Goal: Navigation & Orientation: Find specific page/section

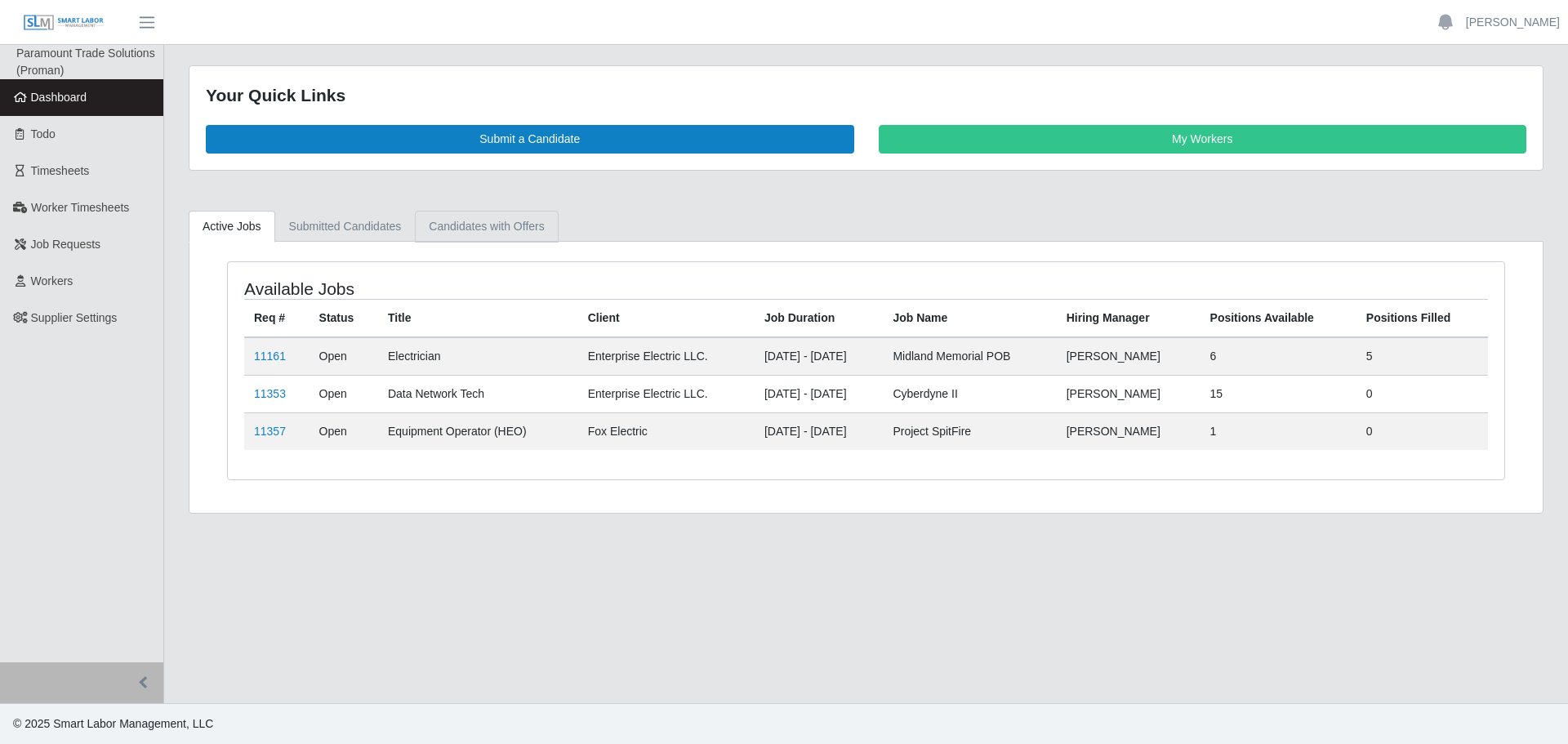
click at [509, 213] on link "Candidates with Offers" at bounding box center [486, 226] width 143 height 31
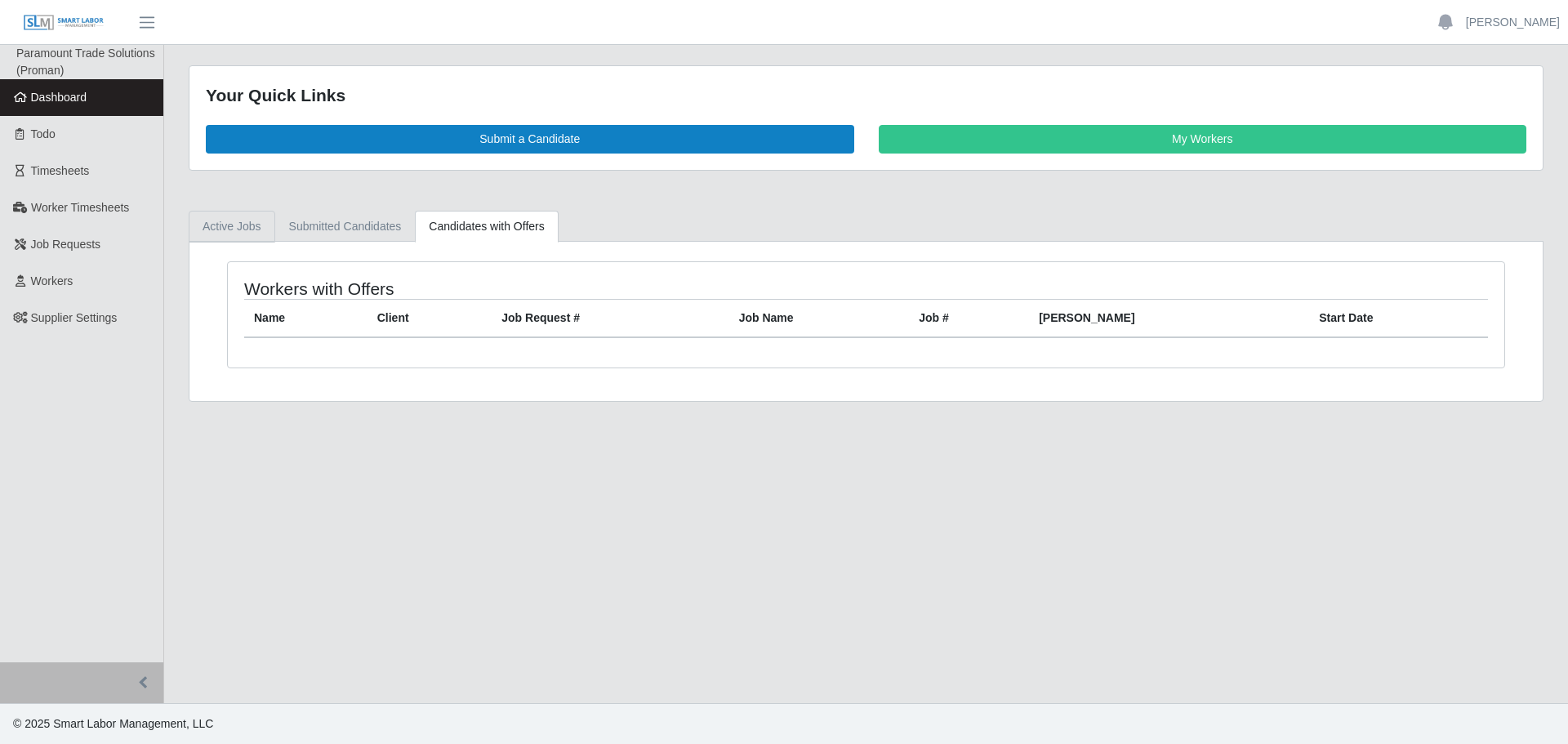
click at [205, 226] on link "Active Jobs" at bounding box center [232, 226] width 87 height 31
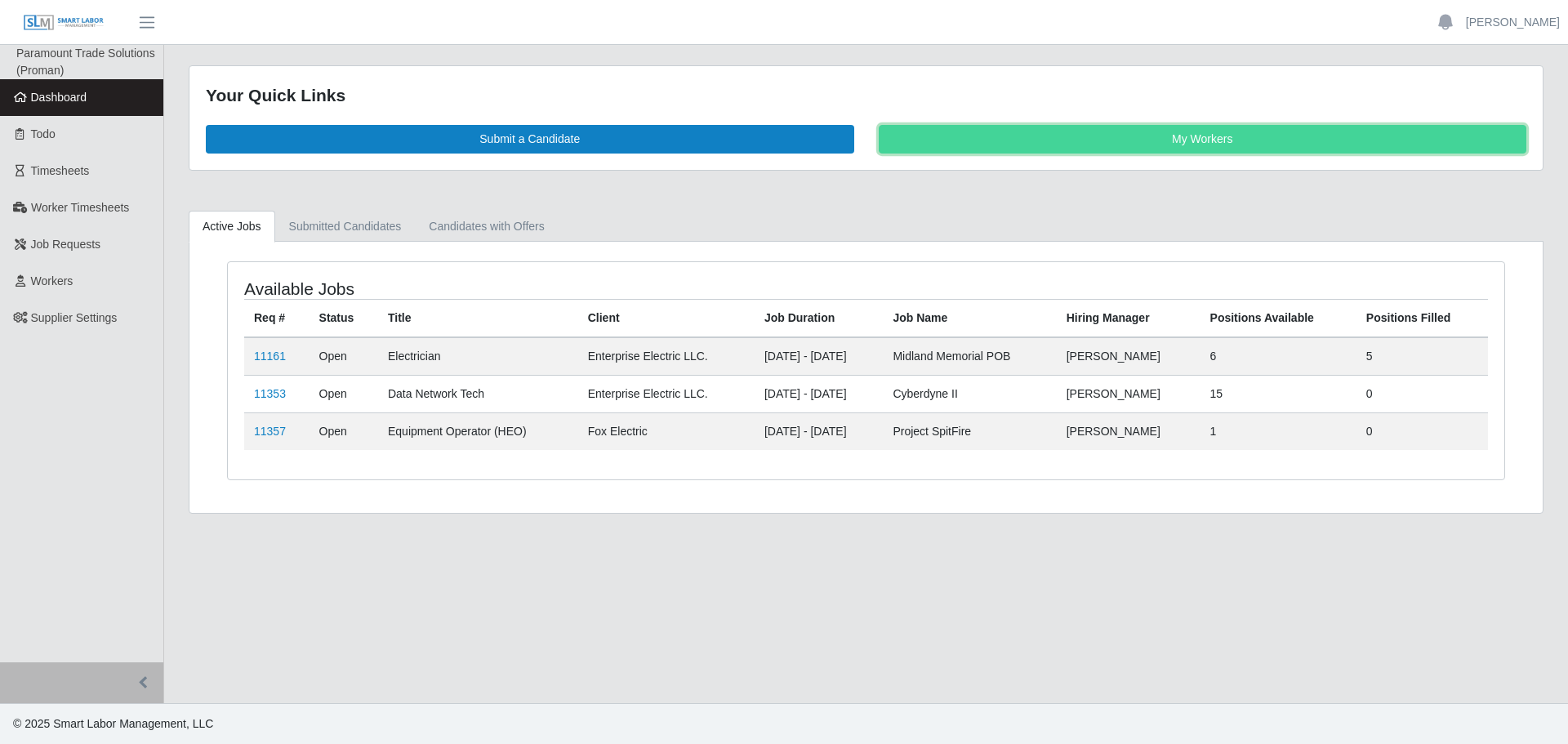
click at [966, 140] on link "My Workers" at bounding box center [1203, 140] width 649 height 29
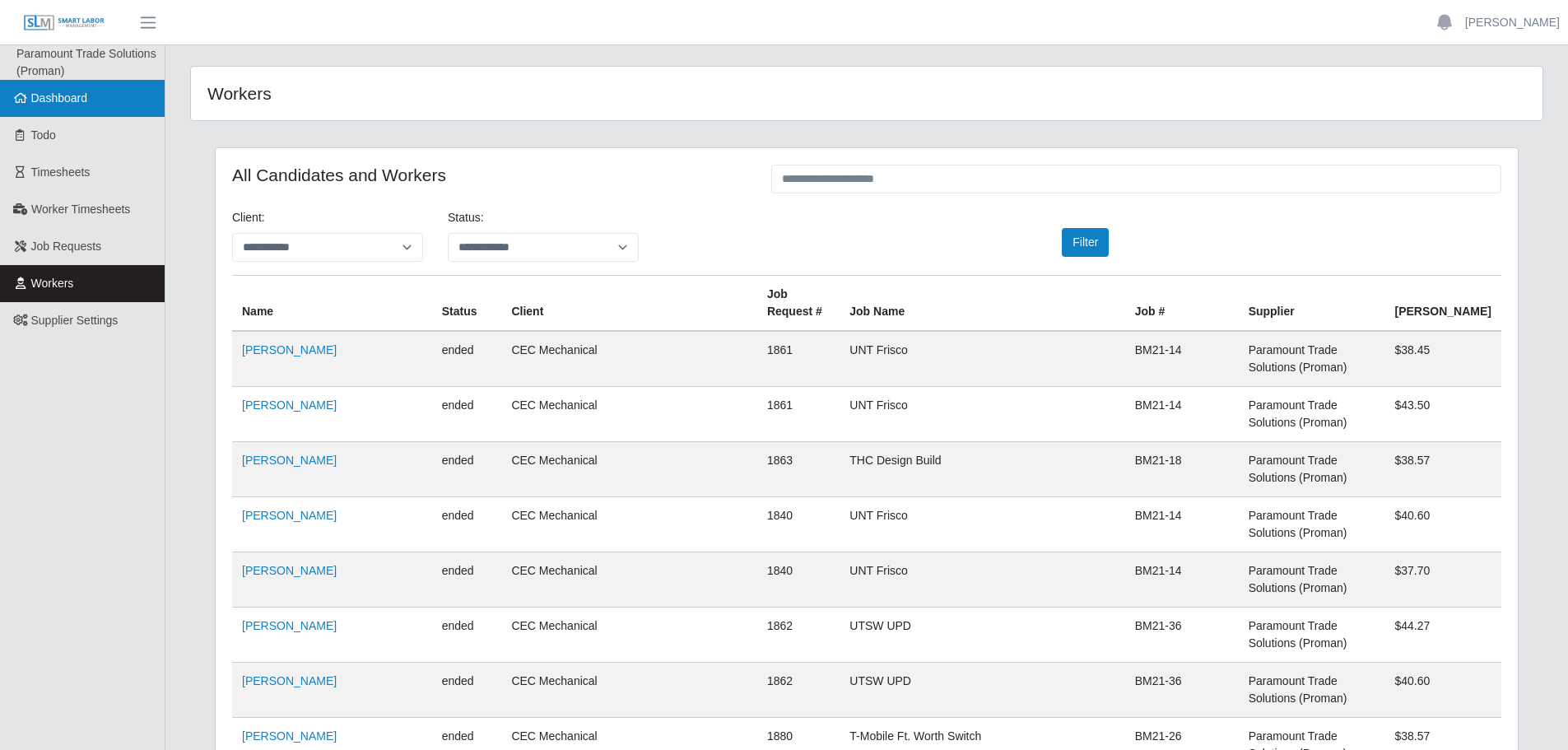
click at [95, 110] on link "Dashboard" at bounding box center [82, 98] width 165 height 37
